Goal: Transaction & Acquisition: Purchase product/service

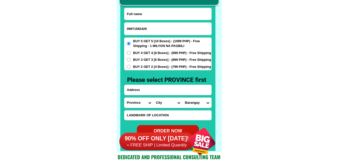
type input "09971582429"
paste input "Agut Mahilum"
click at [141, 11] on input "Input full_name" at bounding box center [168, 14] width 87 height 12
type input "Agut Mahilum"
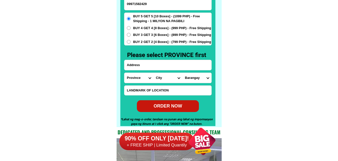
scroll to position [3945, 0]
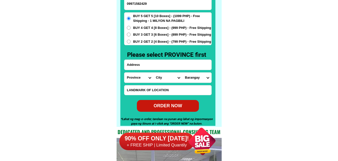
click at [149, 63] on input "Input address" at bounding box center [168, 65] width 87 height 10
paste input "[PERSON_NAME] matan [PERSON_NAME][GEOGRAPHIC_DATA] proper near [DEMOGRAPHIC_DAT…"
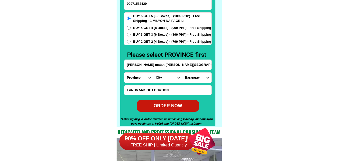
scroll to position [0, 52]
type input "[PERSON_NAME] matan [PERSON_NAME][GEOGRAPHIC_DATA] proper near [DEMOGRAPHIC_DAT…"
click at [139, 76] on select "Province [GEOGRAPHIC_DATA] [GEOGRAPHIC_DATA] [GEOGRAPHIC_DATA] [GEOGRAPHIC_DATA…" at bounding box center [139, 77] width 29 height 10
select select "63_8"
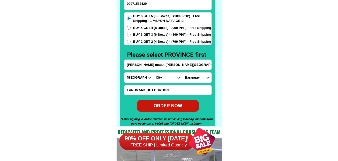
click at [125, 72] on select "Province [GEOGRAPHIC_DATA] [GEOGRAPHIC_DATA] [GEOGRAPHIC_DATA] [GEOGRAPHIC_DATA…" at bounding box center [139, 77] width 29 height 10
click at [158, 74] on select "City Alcoy [GEOGRAPHIC_DATA] [GEOGRAPHIC_DATA] [GEOGRAPHIC_DATA] [GEOGRAPHIC_DA…" at bounding box center [168, 77] width 29 height 10
select select "63_85636"
click at [154, 72] on select "City Alcoy [GEOGRAPHIC_DATA] [GEOGRAPHIC_DATA] [GEOGRAPHIC_DATA] [GEOGRAPHIC_DA…" at bounding box center [168, 77] width 29 height 10
click at [192, 75] on select "Barangay Awihao Bagakay Bato Biga Bulongan Bunga Cabitoonan Calongcalong Camban…" at bounding box center [197, 77] width 29 height 10
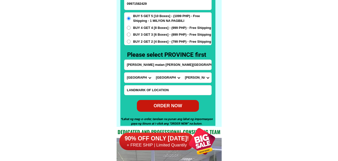
click at [204, 64] on input "[PERSON_NAME] matan [PERSON_NAME][GEOGRAPHIC_DATA] proper near [DEMOGRAPHIC_DAT…" at bounding box center [168, 65] width 87 height 10
click at [210, 75] on select "Barangay Awihao Bagakay Bato Biga Bulongan Bunga Cabitoonan Calongcalong Camban…" at bounding box center [197, 77] width 29 height 10
select select "63_856364596"
click at [183, 72] on select "Barangay Awihao Bagakay Bato Biga Bulongan Bunga Cabitoonan Calongcalong Camban…" at bounding box center [197, 77] width 29 height 10
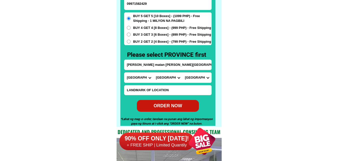
click at [139, 37] on div "BUY 5 GET 5 [10 Boxes] - (1099 PHP) - Free Shipping - 1 MILYON NA PAGBILI BUY 4…" at bounding box center [168, 28] width 88 height 33
click at [140, 42] on span "BUY 2 GET 2 [4 Boxes] - (799 PHP) - Free Shipping" at bounding box center [172, 41] width 78 height 5
click at [131, 42] on input "BUY 2 GET 2 [4 Boxes] - (799 PHP) - Free Shipping" at bounding box center [129, 42] width 4 height 4
radio input "true"
click at [140, 42] on span "BUY 2 GET 2 [4 Boxes] - (799 PHP) - Free Shipping" at bounding box center [172, 41] width 78 height 5
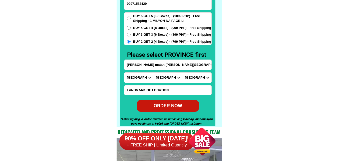
click at [131, 42] on input "BUY 2 GET 2 [4 Boxes] - (799 PHP) - Free Shipping" at bounding box center [129, 42] width 4 height 4
click at [180, 104] on div "ORDER NOW" at bounding box center [168, 105] width 62 height 7
type input "[PERSON_NAME] matan [PERSON_NAME][GEOGRAPHIC_DATA] proper near [DEMOGRAPHIC_DAT…"
radio input "true"
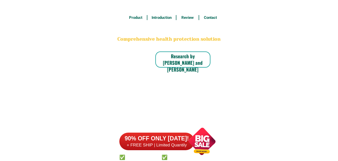
scroll to position [3919, 0]
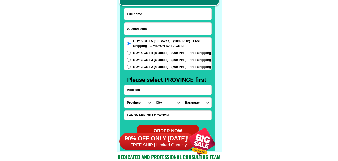
paste input "Dayo De Castro"
click at [139, 17] on input "Input full_name" at bounding box center [168, 14] width 87 height 12
type input "Dayo De Castro"
paste input "brgy calan Balayan Batangas"
click at [146, 87] on input "Input address" at bounding box center [168, 90] width 87 height 10
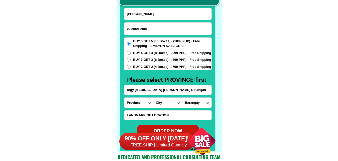
type input "brgy calan Balayan Batangas"
click at [142, 115] on input "Input LANDMARKOFLOCATION" at bounding box center [168, 115] width 87 height 10
paste input "pag dating sa brgy hall kaliwa Bago kanan kulay yellow Ang house"
type input "pag dating sa brgy hall kaliwa Bago kanan kulay yellow Ang house"
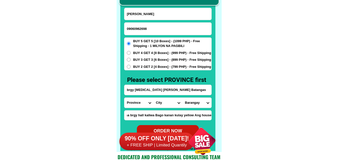
scroll to position [0, 0]
click at [136, 103] on select "Province [GEOGRAPHIC_DATA] [GEOGRAPHIC_DATA] [GEOGRAPHIC_DATA] [GEOGRAPHIC_DATA…" at bounding box center [139, 102] width 29 height 10
select select "63_108"
click at [125, 97] on select "Province [GEOGRAPHIC_DATA] [GEOGRAPHIC_DATA] [GEOGRAPHIC_DATA] [GEOGRAPHIC_DATA…" at bounding box center [139, 102] width 29 height 10
click at [165, 106] on select "City Agoncillo Alitagtag Allacapan Balayan Batangas-balete Batangas-city Batang…" at bounding box center [168, 102] width 29 height 10
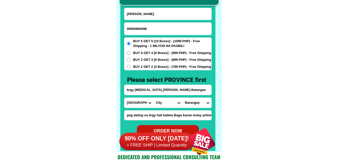
select select "63_1087090"
click at [154, 97] on select "City Agoncillo Alitagtag Allacapan Balayan Batangas-balete Batangas-city Batang…" at bounding box center [168, 102] width 29 height 10
click at [199, 107] on select "Barangay Baclaran Barangay 1 (pob.) Barangay 10 (pob.) Barangay 11 (pob.) Baran…" at bounding box center [197, 102] width 29 height 10
select select "63_1087090940"
click at [183, 97] on select "Barangay Baclaran Barangay 1 (pob.) Barangay 10 (pob.) Barangay 11 (pob.) Baran…" at bounding box center [197, 102] width 29 height 10
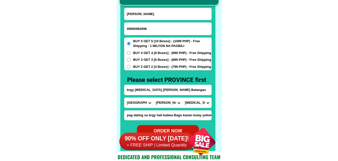
click at [156, 45] on span "BUY 5 GET 5 [10 Boxes] - (1099 PHP) - Free Shipping - 1 MILYON NA PAGBILI" at bounding box center [172, 44] width 78 height 10
click at [131, 45] on input "BUY 5 GET 5 [10 Boxes] - (1099 PHP) - Free Shipping - 1 MILYON NA PAGBILI" at bounding box center [129, 44] width 4 height 4
click at [153, 49] on div "BUY 5 GET 5 [10 Boxes] - (1099 PHP) - Free Shipping - 1 MILYON NA PAGBILI BUY 4…" at bounding box center [168, 53] width 88 height 33
click at [153, 52] on span "BUY 4 GET 4 [8 Boxes] - (999 PHP) - Free Shipping" at bounding box center [172, 52] width 78 height 5
click at [131, 52] on input "BUY 4 GET 4 [8 Boxes] - (999 PHP) - Free Shipping" at bounding box center [129, 53] width 4 height 4
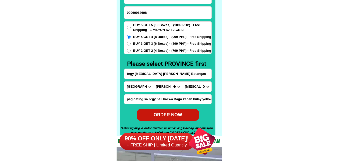
scroll to position [3945, 0]
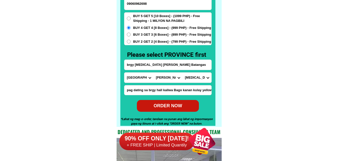
click at [170, 104] on div "ORDER NOW" at bounding box center [168, 105] width 62 height 7
radio input "true"
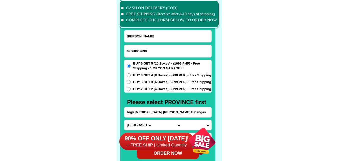
scroll to position [3894, 0]
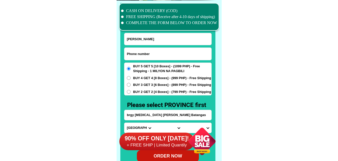
click at [148, 51] on input "Input phone_number" at bounding box center [168, 54] width 87 height 12
paste input "09201983702"
type input "09201983702"
drag, startPoint x: 146, startPoint y: 34, endPoint x: 134, endPoint y: 29, distance: 13.0
click at [146, 34] on input "Input full_name" at bounding box center [168, 39] width 87 height 12
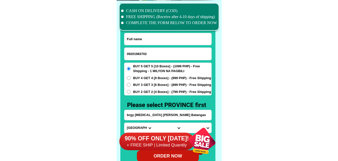
paste input "Gemma Alarcon"
type input "Gemma Alarcon"
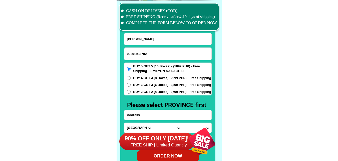
paste input "urok 6 San Nicolas, Pilar, Capiz"
click at [144, 115] on input "urok 6 San Nicolas, Pilar, Capiz" at bounding box center [168, 115] width 87 height 10
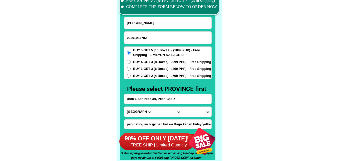
scroll to position [3919, 0]
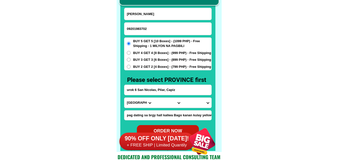
type input "urok 6 San Nicolas, Pilar, Capiz"
click at [136, 101] on select "Province [GEOGRAPHIC_DATA] [GEOGRAPHIC_DATA] [GEOGRAPHIC_DATA] [GEOGRAPHIC_DATA…" at bounding box center [139, 102] width 29 height 10
select select "63_196"
click at [125, 97] on select "Province [GEOGRAPHIC_DATA] [GEOGRAPHIC_DATA] [GEOGRAPHIC_DATA] [GEOGRAPHIC_DATA…" at bounding box center [139, 102] width 29 height 10
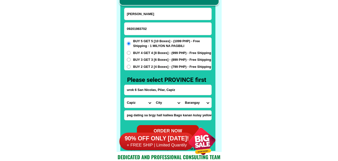
click at [161, 100] on select "City Capiz-pilar Capiz-pontevedra Capiz-president-roxas Cuartero Dao Dumalag Du…" at bounding box center [168, 102] width 29 height 10
click at [154, 97] on select "City Capiz-pilar Capiz-pontevedra Capiz-president-roxas Cuartero Dao Dumalag Du…" at bounding box center [168, 102] width 29 height 10
click at [166, 103] on select "City Capiz-pilar Capiz-pontevedra Capiz-president-roxas Cuartero Dao Dumalag Du…" at bounding box center [168, 102] width 29 height 10
select select "63_1968850"
click at [154, 97] on select "City Capiz-pilar Capiz-pontevedra Capiz-president-roxas Cuartero Dao Dumalag Du…" at bounding box center [168, 102] width 29 height 10
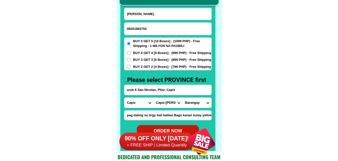
click at [194, 104] on select "Barangay Balogo Binaobawan Blasco Casanayan Cayus Dayhagan Dulangan Monteflor N…" at bounding box center [197, 102] width 29 height 10
select select "63_19688503828"
click at [183, 97] on select "Barangay Balogo Binaobawan Blasco Casanayan Cayus Dayhagan Dulangan Monteflor N…" at bounding box center [197, 102] width 29 height 10
drag, startPoint x: 261, startPoint y: 94, endPoint x: 126, endPoint y: 4, distance: 162.1
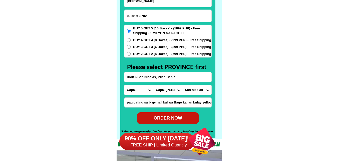
scroll to position [3945, 0]
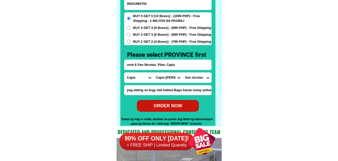
click at [170, 104] on div "ORDER NOW" at bounding box center [168, 105] width 62 height 7
type input "Gemma Alarcon"
radio input "true"
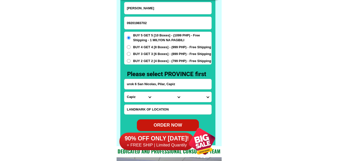
scroll to position [3919, 0]
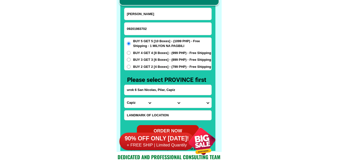
click at [152, 31] on input "09201983702" at bounding box center [168, 29] width 87 height 12
paste input "09391481400"
type input "09391481400"
click at [138, 12] on input "Input full_name" at bounding box center [168, 14] width 87 height 12
paste input "Gerry G Paquera Gocotano"
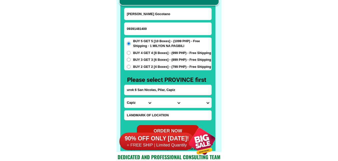
type input "Gerry G Paquera Gocotano"
paste input "ADDRESS: SITIO WALOG, BALABAGON, MOALBOAL, CEBU."
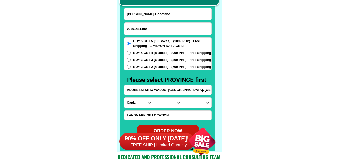
click at [148, 91] on input "ADDRESS: SITIO WALOG, BALABAGON, MOALBOAL, CEBU." at bounding box center [168, 90] width 87 height 10
type input "ADDRESS: SITIO WALOG, BALABAGON, MOALBOAL, CEBU."
click at [137, 101] on select "Province [GEOGRAPHIC_DATA] [GEOGRAPHIC_DATA] [GEOGRAPHIC_DATA] [GEOGRAPHIC_DATA…" at bounding box center [139, 102] width 29 height 10
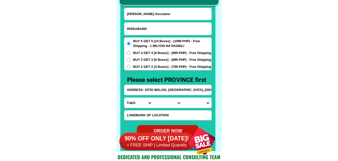
select select "63_8"
click at [125, 97] on select "Province [GEOGRAPHIC_DATA] [GEOGRAPHIC_DATA] [GEOGRAPHIC_DATA] [GEOGRAPHIC_DATA…" at bounding box center [139, 102] width 29 height 10
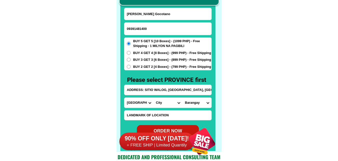
click at [191, 87] on input "ADDRESS: SITIO WALOG, BALABAGON, MOALBOAL, CEBU." at bounding box center [168, 90] width 87 height 10
click at [171, 103] on select "City Alcoy [GEOGRAPHIC_DATA] [GEOGRAPHIC_DATA] [GEOGRAPHIC_DATA] [GEOGRAPHIC_DA…" at bounding box center [168, 102] width 29 height 10
click at [154, 97] on select "City Alcoy [GEOGRAPHIC_DATA] [GEOGRAPHIC_DATA] [GEOGRAPHIC_DATA] [GEOGRAPHIC_DA…" at bounding box center [168, 102] width 29 height 10
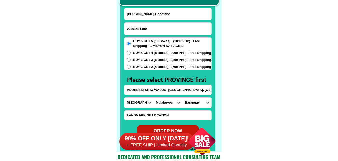
click at [172, 101] on select "City Alcoy [GEOGRAPHIC_DATA] [GEOGRAPHIC_DATA] [GEOGRAPHIC_DATA] [GEOGRAPHIC_DA…" at bounding box center [168, 102] width 29 height 10
select select "63_89630"
click at [154, 97] on select "City Alcoy [GEOGRAPHIC_DATA] [GEOGRAPHIC_DATA] [GEOGRAPHIC_DATA] [GEOGRAPHIC_DA…" at bounding box center [168, 102] width 29 height 10
click at [196, 103] on select "Barangay Agbalanga Bala Balabagon Basdiot Batadbatad Bugho Buguil Busay Lanao P…" at bounding box center [197, 102] width 29 height 10
select select "63_896308984"
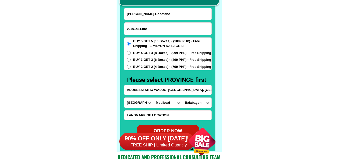
click at [183, 97] on select "Barangay Agbalanga Bala Balabagon Basdiot Batadbatad Bugho Buguil Busay Lanao P…" at bounding box center [197, 102] width 29 height 10
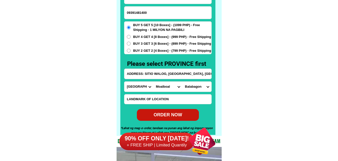
scroll to position [3945, 0]
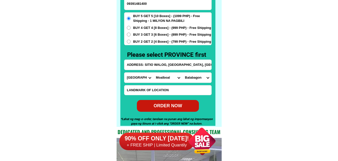
click at [172, 104] on div "ORDER NOW" at bounding box center [168, 105] width 62 height 7
type input "ADDRESS: SITIO WALOG, BALABAGON, MOALBOAL, CEBU."
radio input "true"
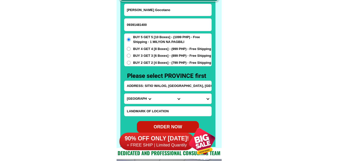
scroll to position [3919, 0]
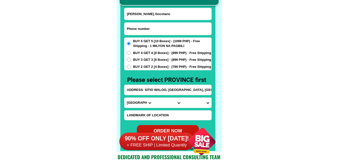
drag, startPoint x: 147, startPoint y: 31, endPoint x: 103, endPoint y: 9, distance: 48.6
click at [147, 30] on input "Input phone_number" at bounding box center [168, 29] width 87 height 12
paste input "09692421824"
type input "09692421824"
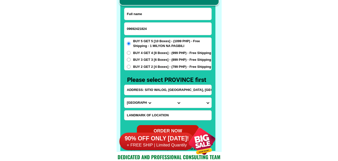
click at [159, 15] on input "Input full_name" at bounding box center [168, 14] width 87 height 12
paste input "Divina Montero Aragon"
type input "Divina Montero Aragon"
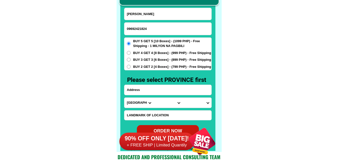
click at [152, 94] on input "Input address" at bounding box center [168, 90] width 87 height 10
paste input "Bgy. San Jose Green Valley Subdivision( in front of black Nazarene chapel)"
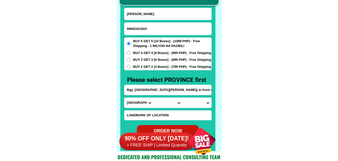
scroll to position [0, 31]
type input "Bgy. San Jose Green Valley Subdivision( in front of black Nazarene chapel)"
click at [180, 89] on input "Bgy. San Jose Green Valley Subdivision( in front of black Nazarene chapel)" at bounding box center [168, 90] width 87 height 10
click at [135, 104] on select "Province [GEOGRAPHIC_DATA] [GEOGRAPHIC_DATA] [GEOGRAPHIC_DATA] [GEOGRAPHIC_DATA…" at bounding box center [139, 102] width 29 height 10
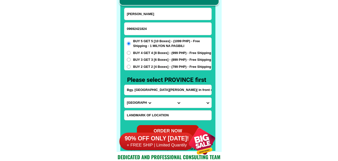
select select "63_811"
click at [125, 97] on select "Province [GEOGRAPHIC_DATA] [GEOGRAPHIC_DATA] [GEOGRAPHIC_DATA] [GEOGRAPHIC_DATA…" at bounding box center [139, 102] width 29 height 10
click at [160, 100] on select "City Aborlan Agutaya Araceli Balabac Bataraza Brookes-point Busuanga Cagayancil…" at bounding box center [168, 102] width 29 height 10
select select "63_8115896"
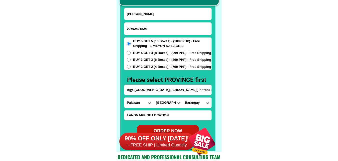
click at [154, 97] on select "City Aborlan Agutaya Araceli Balabac Bataraza Brookes-point Busuanga Cagayancil…" at bounding box center [168, 102] width 29 height 10
click at [200, 104] on select "Barangay Babuyan Bacungan Bagong bayan Bagong pag-asa Bagong pag-asa (pob.) Bag…" at bounding box center [197, 102] width 29 height 10
select select "63_81158961359"
click at [183, 97] on select "Barangay Babuyan Bacungan Bagong bayan Bagong pag-asa Bagong pag-asa (pob.) Bag…" at bounding box center [197, 102] width 29 height 10
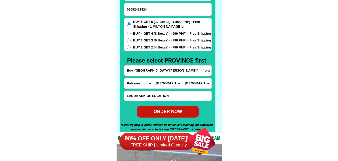
scroll to position [3945, 0]
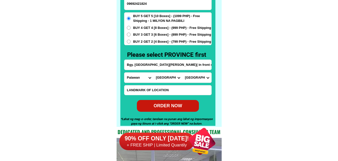
click at [176, 108] on div "ORDER NOW" at bounding box center [168, 105] width 62 height 7
type input "09692421824"
radio input "true"
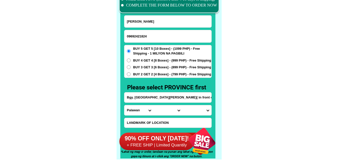
scroll to position [3919, 0]
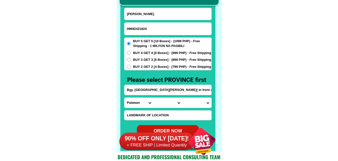
click at [151, 43] on span "BUY 5 GET 5 [10 Boxes] - (1099 PHP) - Free Shipping - 1 MILYON NA PAGBILI" at bounding box center [172, 44] width 78 height 10
click at [131, 43] on input "BUY 5 GET 5 [10 Boxes] - (1099 PHP) - Free Shipping - 1 MILYON NA PAGBILI" at bounding box center [129, 44] width 4 height 4
click at [151, 32] on input "Input phone_number" at bounding box center [168, 29] width 87 height 12
paste input "09360493986"
type input "09360493986"
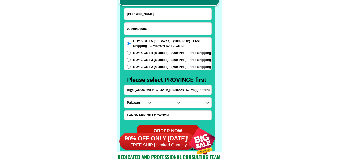
click at [153, 12] on input "Divina Montero Aragon" at bounding box center [168, 14] width 87 height 12
paste input "Leonida Q Moreno"
type input "Leonida Q Moreno"
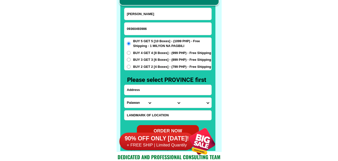
paste input "C/0 Ana marie Liban. Sitio Kanluran Dumantay Batangas City..bago bay pas. paloo…"
click at [152, 93] on input "Input address" at bounding box center [168, 90] width 87 height 10
type input "C/0 Ana marie Liban. Sitio Kanluran Dumantay Batangas City..bago bay pas. paloo…"
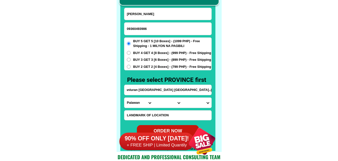
scroll to position [0, 0]
click at [141, 103] on select "Province [GEOGRAPHIC_DATA] [GEOGRAPHIC_DATA] [GEOGRAPHIC_DATA] [GEOGRAPHIC_DATA…" at bounding box center [139, 102] width 29 height 10
select select "63_108"
click at [125, 97] on select "Province [GEOGRAPHIC_DATA] [GEOGRAPHIC_DATA] [GEOGRAPHIC_DATA] [GEOGRAPHIC_DATA…" at bounding box center [139, 102] width 29 height 10
click at [163, 103] on select "City Agoncillo Alitagtag Allacapan Balayan Batangas-balete Batangas-city Batang…" at bounding box center [168, 102] width 29 height 10
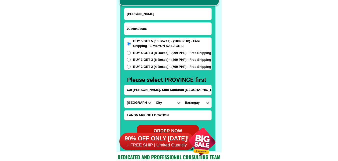
select select "63_108997"
click at [154, 97] on select "City Agoncillo Alitagtag Allacapan Balayan Batangas-balete Batangas-city Batang…" at bounding box center [168, 102] width 29 height 10
click at [199, 103] on select "Barangay Alangilan Balagtas Balete Banaba center Banaba ibaba Banaba kanluran B…" at bounding box center [197, 102] width 29 height 10
select select "63_1089974059"
click at [183, 97] on select "Barangay Alangilan Balagtas Balete Banaba center Banaba ibaba Banaba kanluran B…" at bounding box center [197, 102] width 29 height 10
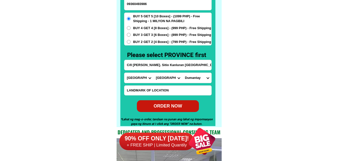
scroll to position [3945, 0]
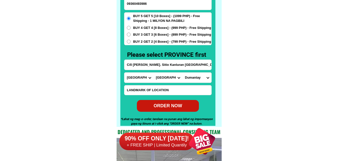
click at [175, 105] on div "ORDER NOW" at bounding box center [168, 105] width 62 height 7
type input "C/0 Ana marie Liban. Sitio Kanluran Dumantay Batangas City..bago bay pas. paloo…"
radio input "true"
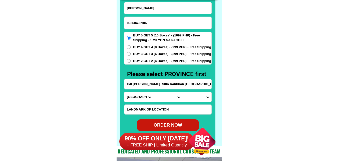
scroll to position [3919, 0]
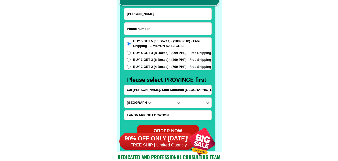
paste input "09542605780"
drag, startPoint x: 150, startPoint y: 25, endPoint x: 139, endPoint y: 17, distance: 13.8
click at [149, 25] on input "09542605780" at bounding box center [168, 29] width 87 height 12
type input "09542605780"
paste input "Nita Tanguilig"
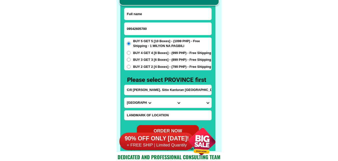
click at [147, 15] on input "Input full_name" at bounding box center [168, 14] width 87 height 12
type input "Nita Tanguilig"
paste input "entro san Carlos pangasinan likod school sntpangol mismo"
click at [156, 89] on input "entro san Carlos pangasinan likod school sntpangol mismo" at bounding box center [168, 90] width 87 height 10
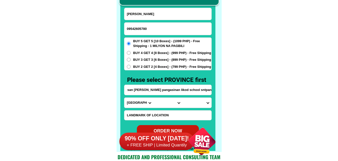
type input "entro san Carlos pangasinan likod school sntpangol mismo"
click at [143, 108] on form "Nita Tanguilig 09542605780 ORDER NOW entro san Carlos pangasinan likod school s…" at bounding box center [168, 72] width 88 height 129
click at [137, 104] on select "Province [GEOGRAPHIC_DATA] [GEOGRAPHIC_DATA] [GEOGRAPHIC_DATA] [GEOGRAPHIC_DATA…" at bounding box center [139, 102] width 29 height 10
select select "63_779"
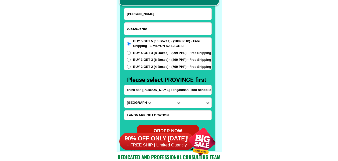
click at [125, 97] on select "Province [GEOGRAPHIC_DATA] [GEOGRAPHIC_DATA] [GEOGRAPHIC_DATA] [GEOGRAPHIC_DATA…" at bounding box center [139, 102] width 29 height 10
click at [164, 102] on select "City Angeles-city Apalit Arayat Bacolor Candaba Floridablanca Guagua Lubao Maba…" at bounding box center [168, 102] width 29 height 10
select select "63_7797619"
click at [141, 106] on select "Province [GEOGRAPHIC_DATA] [GEOGRAPHIC_DATA] [GEOGRAPHIC_DATA] [GEOGRAPHIC_DATA…" at bounding box center [139, 102] width 29 height 10
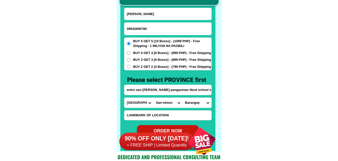
click at [141, 103] on select "Province [GEOGRAPHIC_DATA] [GEOGRAPHIC_DATA] [GEOGRAPHIC_DATA] [GEOGRAPHIC_DATA…" at bounding box center [139, 102] width 29 height 10
select select "63_247"
click at [125, 97] on select "Province [GEOGRAPHIC_DATA] [GEOGRAPHIC_DATA] [GEOGRAPHIC_DATA] [GEOGRAPHIC_DATA…" at bounding box center [139, 102] width 29 height 10
click at [161, 107] on div "Province Abra Agusan-del-norte Agusan-del-sur Aklan Albay Antique Apayao Aurora…" at bounding box center [168, 102] width 88 height 11
click at [161, 106] on select "City Agno Aguilar Alaminos-city Asingan Balungao Bani Basista Bautista Bayamban…" at bounding box center [168, 102] width 29 height 10
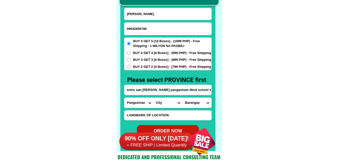
select select "63_2472208"
click at [154, 97] on select "City Agno Aguilar Alaminos-city Asingan Balungao Bani Basista Bautista Bayamban…" at bounding box center [168, 102] width 29 height 10
click at [195, 101] on select "Barangay Abanon Agdao Anando Ano Antipangol Aponit Bacnar Balaya Balayong Baldo…" at bounding box center [197, 102] width 29 height 10
select select "63_24722087383"
click at [183, 97] on select "Barangay Abanon Agdao Anando Ano Antipangol Aponit Bacnar Balaya Balayong Baldo…" at bounding box center [197, 102] width 29 height 10
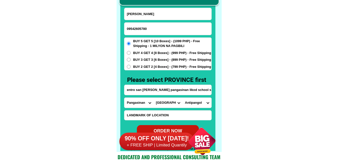
click at [144, 67] on span "BUY 2 GET 2 [4 Boxes] - (799 PHP) - Free Shipping" at bounding box center [172, 66] width 78 height 5
click at [131, 67] on input "BUY 2 GET 2 [4 Boxes] - (799 PHP) - Free Shipping" at bounding box center [129, 67] width 4 height 4
radio input "true"
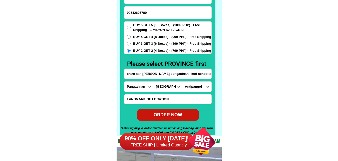
scroll to position [3945, 0]
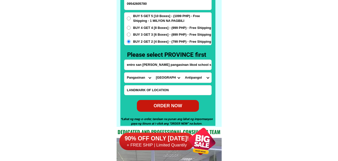
click at [179, 102] on div "ORDER NOW" at bounding box center [168, 105] width 62 height 7
type input "entro san Carlos pangasinan likod school sntpangol mismo"
radio input "true"
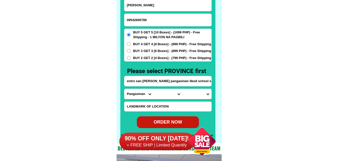
scroll to position [3919, 0]
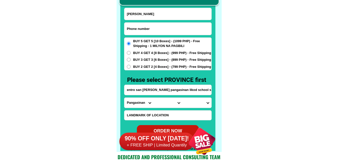
click at [156, 29] on input "Input phone_number" at bounding box center [168, 29] width 87 height 12
paste input "0977=298=7841"
click at [143, 28] on input "0977=298=7841" at bounding box center [168, 29] width 87 height 12
click at [137, 28] on input "0977=2987841" at bounding box center [168, 29] width 87 height 12
type input "09772987841"
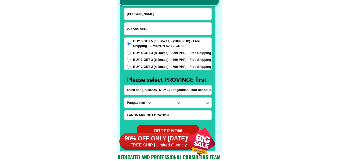
click at [148, 12] on input "Input full_name" at bounding box center [168, 14] width 87 height 12
paste input "Osang Naval"
type input "Osang Naval"
click at [152, 87] on input "entro san Carlos pangasinan likod school sntpangol mismo" at bounding box center [168, 90] width 87 height 10
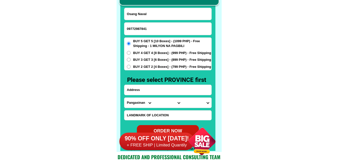
paste input "brgy udoc libmanan camarinis sur zone 7 puro malapit po kaming sa elementary sc…"
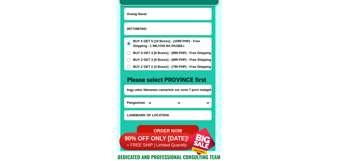
scroll to position [0, 52]
type input "brgy udoc libmanan camarinis sur zone 7 puro malapit po kaming sa elementary sc…"
click at [141, 100] on select "Province [GEOGRAPHIC_DATA] [GEOGRAPHIC_DATA] [GEOGRAPHIC_DATA] [GEOGRAPHIC_DATA…" at bounding box center [139, 102] width 29 height 10
select select "63_374"
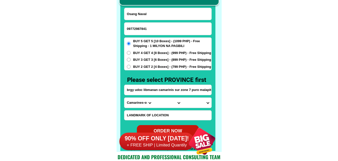
click at [125, 97] on select "Province [GEOGRAPHIC_DATA] [GEOGRAPHIC_DATA] [GEOGRAPHIC_DATA] [GEOGRAPHIC_DATA…" at bounding box center [139, 102] width 29 height 10
click at [161, 105] on select "City Baao Balatan Bombon Buhi Bula Cabusao Calabanga Camaligan Camarines-sur-ba…" at bounding box center [168, 102] width 29 height 10
select select "63_3746440"
click at [154, 97] on select "City Baao Balatan Bombon Buhi Bula Cabusao Calabanga Camaligan Camarines-sur-ba…" at bounding box center [168, 102] width 29 height 10
click at [205, 100] on select "Barangay Aslong Awayan Bagacay Bagadion Bagamelon Bagumbayan Bahao Bahay Begajo…" at bounding box center [197, 102] width 29 height 10
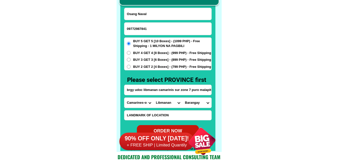
select select "63_37464409006"
click at [183, 97] on select "Barangay Aslong Awayan Bagacay Bagadion Bagamelon Bagumbayan Bahao Bahay Begajo…" at bounding box center [197, 102] width 29 height 10
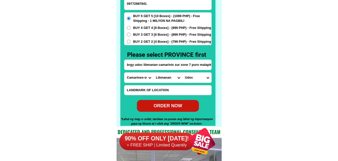
click at [169, 104] on div "ORDER NOW" at bounding box center [168, 105] width 62 height 7
type input "brgy udoc libmanan camarinis sur zone 7 puro malapit po kaming sa elementary sc…"
radio input "true"
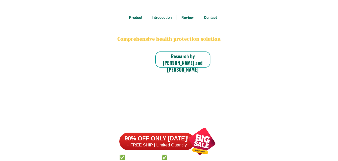
scroll to position [3919, 0]
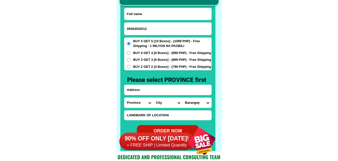
type input "09363032012"
paste input "Vilma Agricula eñosa"
click at [158, 14] on input "Vilma Agricula eñosa" at bounding box center [168, 14] width 87 height 12
type input "Vilma Agricula eñosa"
paste input "barangay pandan tulay porok 6 cabosao camarines sur tabe lang nang kalsada ang …"
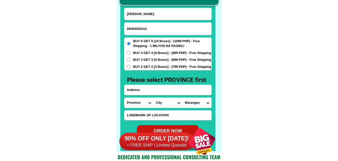
click at [140, 87] on input "Input address" at bounding box center [168, 90] width 87 height 10
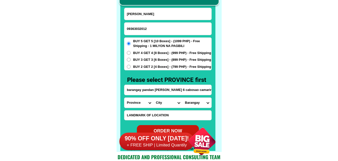
scroll to position [0, 65]
type input "barangay pandan tulay porok 6 cabosao camarines sur tabe lang nang kalsada ang …"
drag, startPoint x: 238, startPoint y: 89, endPoint x: 163, endPoint y: 94, distance: 74.3
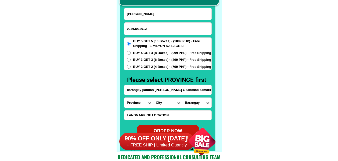
click at [125, 102] on select "Province [GEOGRAPHIC_DATA] [GEOGRAPHIC_DATA] [GEOGRAPHIC_DATA] [GEOGRAPHIC_DATA…" at bounding box center [139, 102] width 29 height 10
select select "63_374"
click at [125, 97] on select "Province [GEOGRAPHIC_DATA] [GEOGRAPHIC_DATA] [GEOGRAPHIC_DATA] [GEOGRAPHIC_DATA…" at bounding box center [139, 102] width 29 height 10
click at [169, 102] on select "City Baao Balatan Bombon Buhi Bula Cabusao Calabanga Camaligan Camarines-sur-ba…" at bounding box center [168, 102] width 29 height 10
select select "63_3746236"
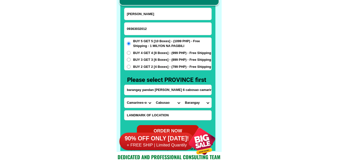
click at [154, 97] on select "City Baao Balatan Bombon Buhi Bula Cabusao Calabanga Camaligan Camarines-sur-ba…" at bounding box center [168, 102] width 29 height 10
click at [194, 103] on select "Barangay Barcelonita Biong Camagong Castillo New poblacion Pandan San pedro San…" at bounding box center [197, 102] width 29 height 10
select select "63_37462368864"
click at [183, 97] on select "Barangay Barcelonita Biong Camagong Castillo New poblacion Pandan San pedro San…" at bounding box center [197, 102] width 29 height 10
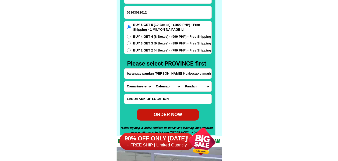
scroll to position [3945, 0]
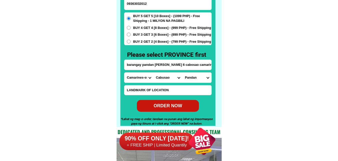
click at [173, 100] on form "Vilma Agricula eñosa 09363032012 ORDER NOW barangay pandan tulay porok 6 cabosa…" at bounding box center [168, 47] width 88 height 129
click at [162, 101] on div "ORDER NOW" at bounding box center [168, 106] width 62 height 12
type input "Vilma Agricula eñosa"
radio input "true"
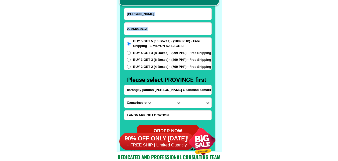
click at [160, 28] on input "09363032012" at bounding box center [168, 29] width 87 height 12
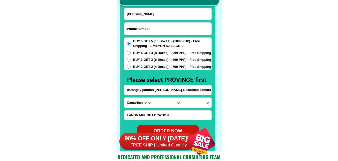
paste input "09261426177"
type input "09261426177"
paste input "Candida Pasco"
click at [163, 14] on input "Input full_name" at bounding box center [168, 14] width 87 height 12
type input "Candida Pasco"
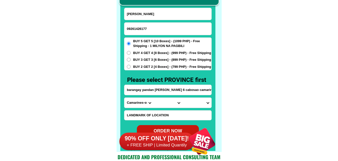
click at [148, 88] on input "barangay pandan tulay porok 6 cabosao camarines sur tabe lang nang kalsada ang …" at bounding box center [168, 90] width 87 height 10
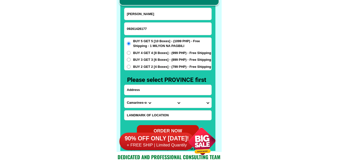
paste input "candida t. pasco cang apa larena siquijor setio cabilrami akon"
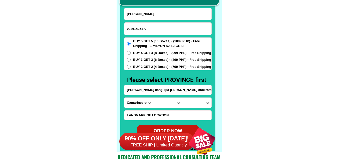
scroll to position [0, 12]
type input "candida t. pasco cang apa larena siquijor setio cabilrami akon"
click at [138, 105] on select "Province [GEOGRAPHIC_DATA] [GEOGRAPHIC_DATA] [GEOGRAPHIC_DATA] [GEOGRAPHIC_DATA…" at bounding box center [139, 102] width 29 height 10
select select "63_680"
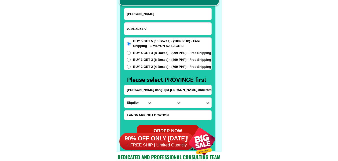
click at [125, 97] on select "Province [GEOGRAPHIC_DATA] [GEOGRAPHIC_DATA] [GEOGRAPHIC_DATA] [GEOGRAPHIC_DATA…" at bounding box center [139, 102] width 29 height 10
click at [164, 101] on select "City Enrique-villanueva Larena Lazi Maria Siquijor Siquijor-san-juan" at bounding box center [168, 102] width 29 height 10
select select "63_6802049"
click at [154, 97] on select "City Enrique-villanueva Larena Lazi Maria Siquijor Siquijor-san-juan" at bounding box center [168, 102] width 29 height 10
click at [202, 98] on select "Barangay Bagacay Balolang Basac Bintangan Bontod Cabulihan Calunasan Candigum C…" at bounding box center [197, 102] width 29 height 10
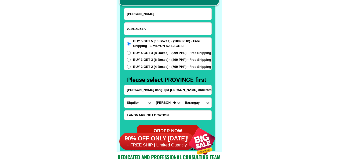
select select "63_680204926625"
click at [183, 97] on select "Barangay Bagacay Balolang Basac Bintangan Bontod Cabulihan Calunasan Candigum C…" at bounding box center [197, 102] width 29 height 10
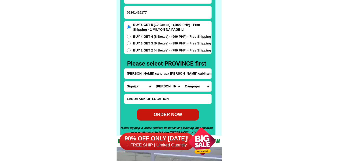
scroll to position [3945, 0]
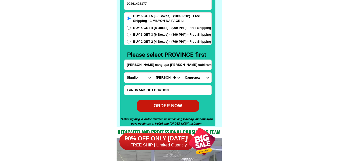
click at [180, 107] on div "ORDER NOW" at bounding box center [168, 105] width 62 height 7
type input "09261426177"
type input "candida t. pasco cang apa larena siquijor setio cabilrami akon"
radio input "true"
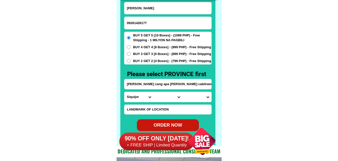
scroll to position [3919, 0]
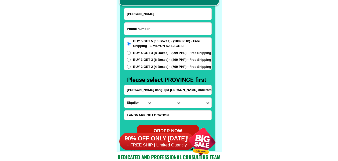
click at [149, 33] on input "Input phone_number" at bounding box center [168, 29] width 87 height 12
paste input "09765571822"
type input "09765571822"
click at [173, 15] on input "Input full_name" at bounding box center [168, 14] width 87 height 12
paste input "Gloria Magsombol"
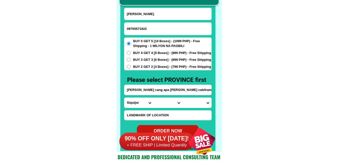
type input "Gloria Magsombol"
click at [151, 62] on div "BUY 5 GET 5 [10 Boxes] - (1099 PHP) - Free Shipping - 1 MILYON NA PAGBILI BUY 4…" at bounding box center [168, 53] width 88 height 33
click at [149, 67] on span "BUY 2 GET 2 [4 Boxes] - (799 PHP) - Free Shipping" at bounding box center [172, 66] width 78 height 5
click at [131, 67] on input "BUY 2 GET 2 [4 Boxes] - (799 PHP) - Free Shipping" at bounding box center [129, 67] width 4 height 4
radio input "true"
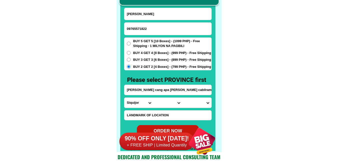
click at [152, 90] on input "candida t. pasco cang apa larena siquijor setio cabilrami akon" at bounding box center [168, 90] width 87 height 10
paste input "Brgy Rizal bauan batangas no.57 lampas brgy. hall buy 2get2"
type input "Brgy Rizal bauan batangas no.57 lampas brgy. hall buy 2get2"
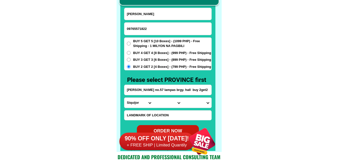
click at [128, 99] on select "Province [GEOGRAPHIC_DATA] [GEOGRAPHIC_DATA] [GEOGRAPHIC_DATA] [GEOGRAPHIC_DATA…" at bounding box center [139, 102] width 29 height 10
select select "63_108"
click at [125, 97] on select "Province [GEOGRAPHIC_DATA] [GEOGRAPHIC_DATA] [GEOGRAPHIC_DATA] [GEOGRAPHIC_DATA…" at bounding box center [139, 102] width 29 height 10
click at [160, 102] on select "City Agoncillo Alitagtag Allacapan Balayan Batangas-balete Batangas-city Batang…" at bounding box center [168, 102] width 29 height 10
select select "63_1085124"
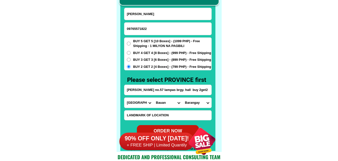
click at [154, 97] on select "City Agoncillo Alitagtag Allacapan Balayan Batangas-balete Batangas-city Batang…" at bounding box center [168, 102] width 29 height 10
click at [194, 104] on select "Barangay Alagao Aplaya As-is Bagong silang Baguilawa Balayong Barangay i (pob.)…" at bounding box center [197, 102] width 29 height 10
select select "63_10851241093"
click at [183, 97] on select "Barangay Alagao Aplaya As-is Bagong silang Baguilawa Balayong Barangay i (pob.)…" at bounding box center [197, 102] width 29 height 10
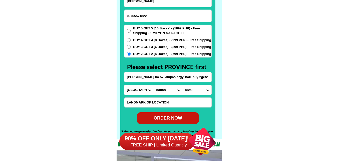
scroll to position [3945, 0]
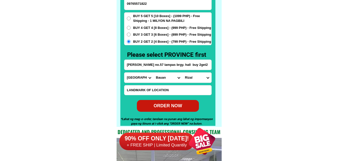
click at [173, 100] on div "ORDER NOW" at bounding box center [168, 106] width 62 height 12
type input "09765571822"
radio input "true"
